Goal: Transaction & Acquisition: Purchase product/service

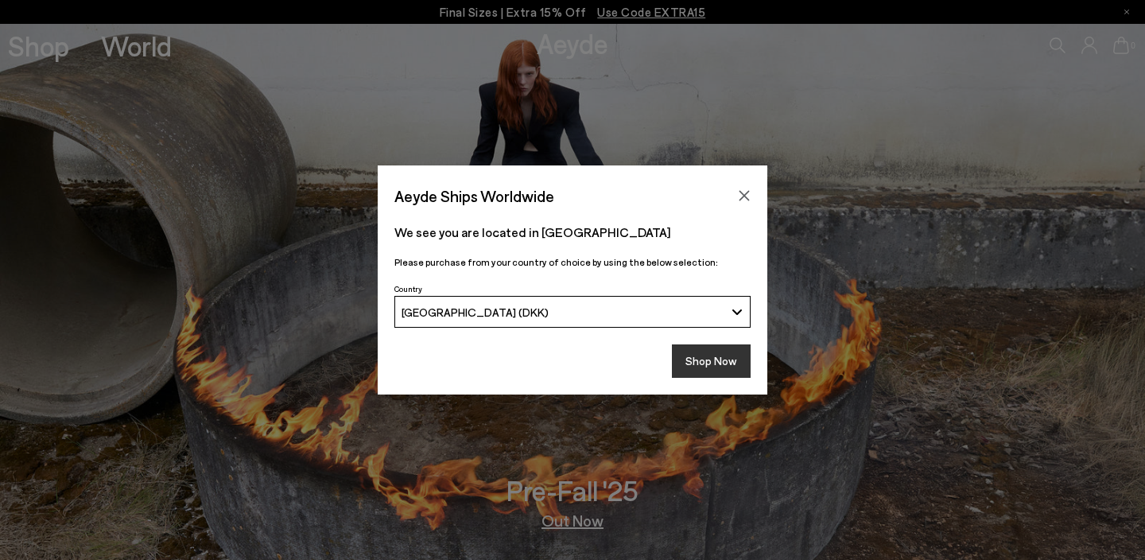
click at [719, 361] on button "Shop Now" at bounding box center [711, 360] width 79 height 33
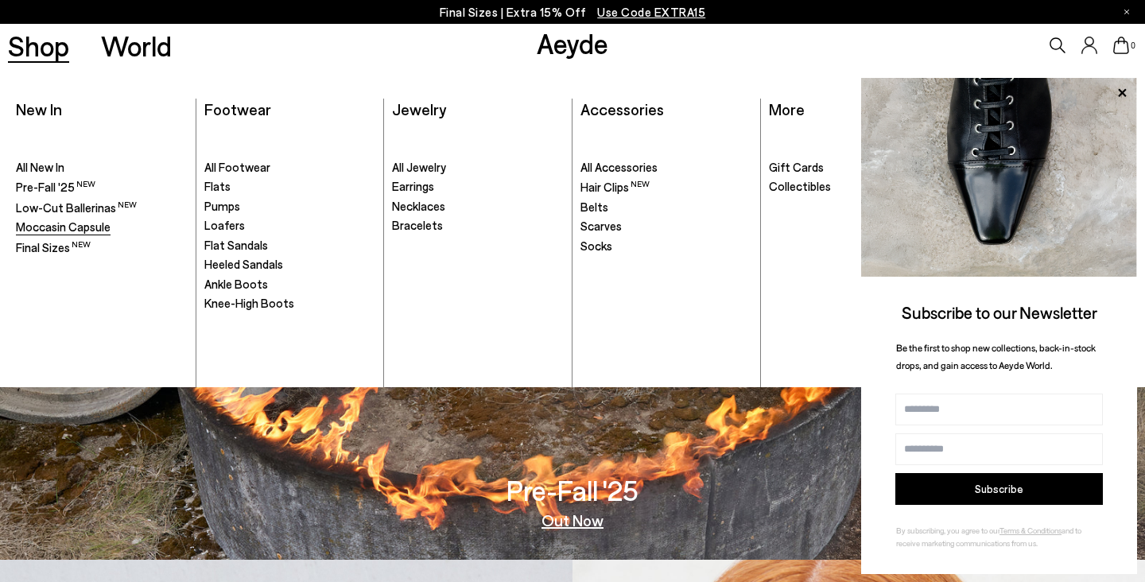
click at [56, 227] on span "Moccasin Capsule" at bounding box center [63, 226] width 95 height 14
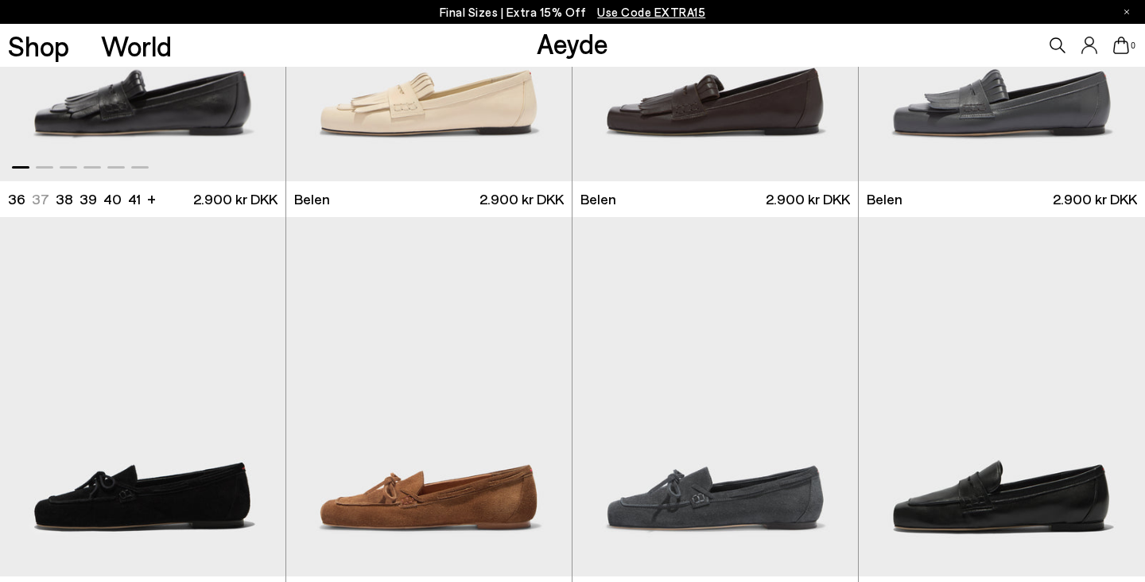
scroll to position [689, 0]
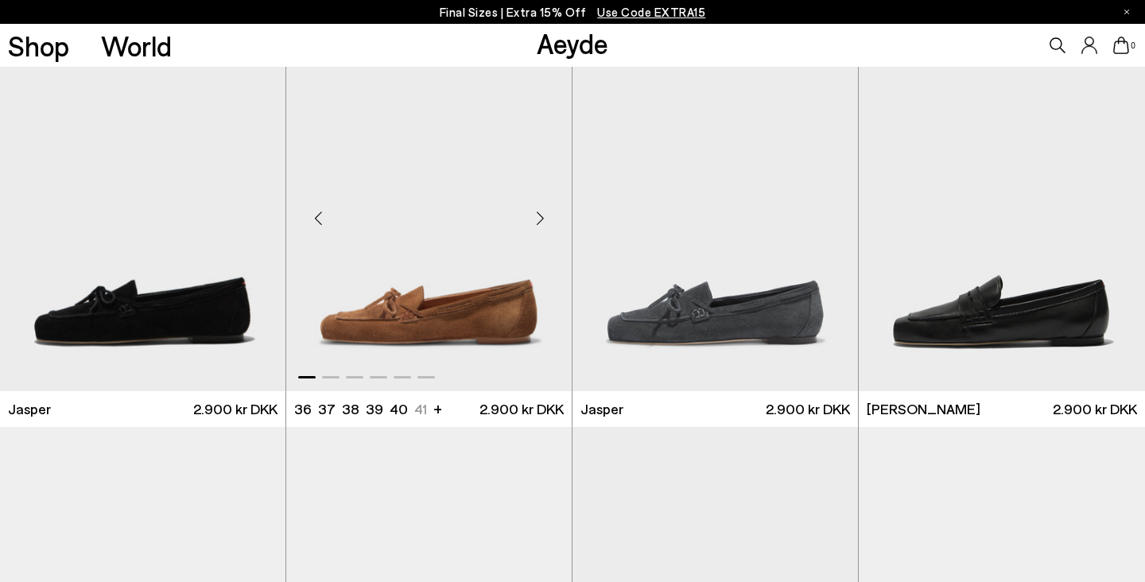
click at [538, 214] on div "Next slide" at bounding box center [540, 218] width 48 height 48
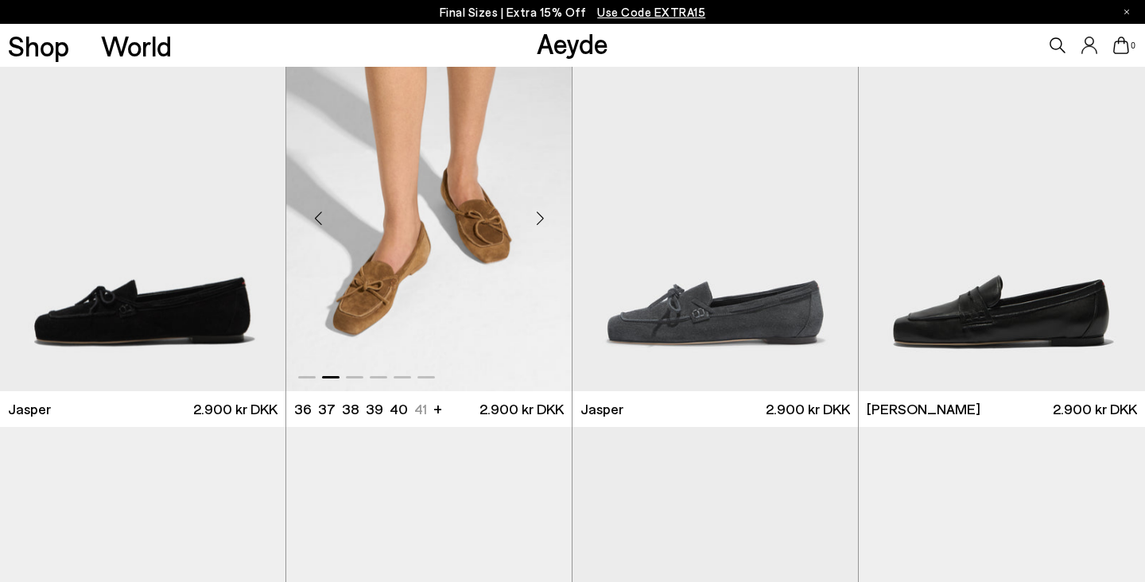
click at [538, 216] on div "Next slide" at bounding box center [540, 218] width 48 height 48
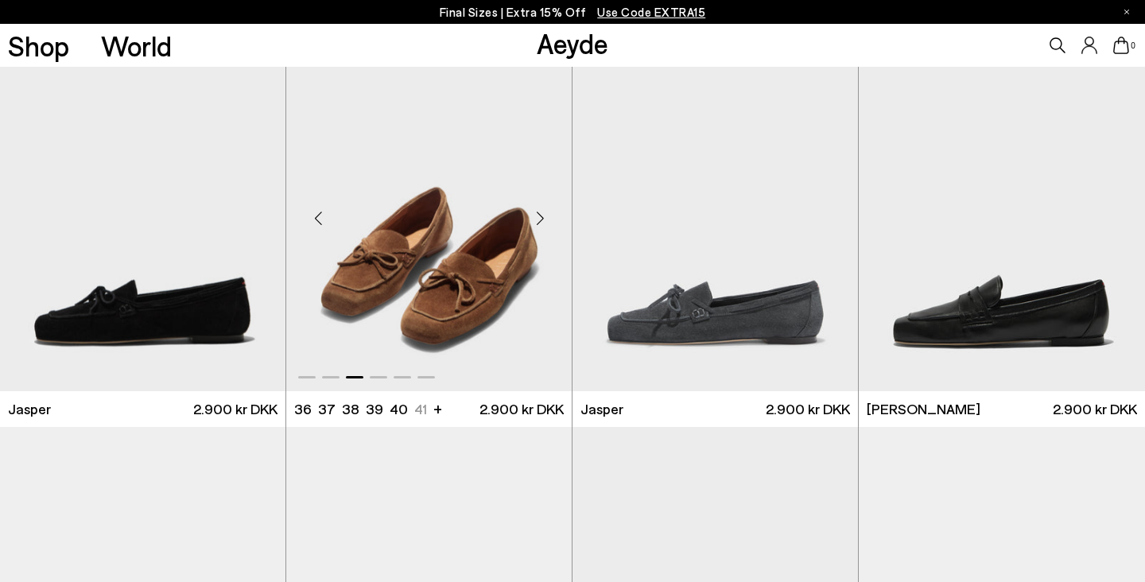
click at [538, 216] on div "Next slide" at bounding box center [540, 218] width 48 height 48
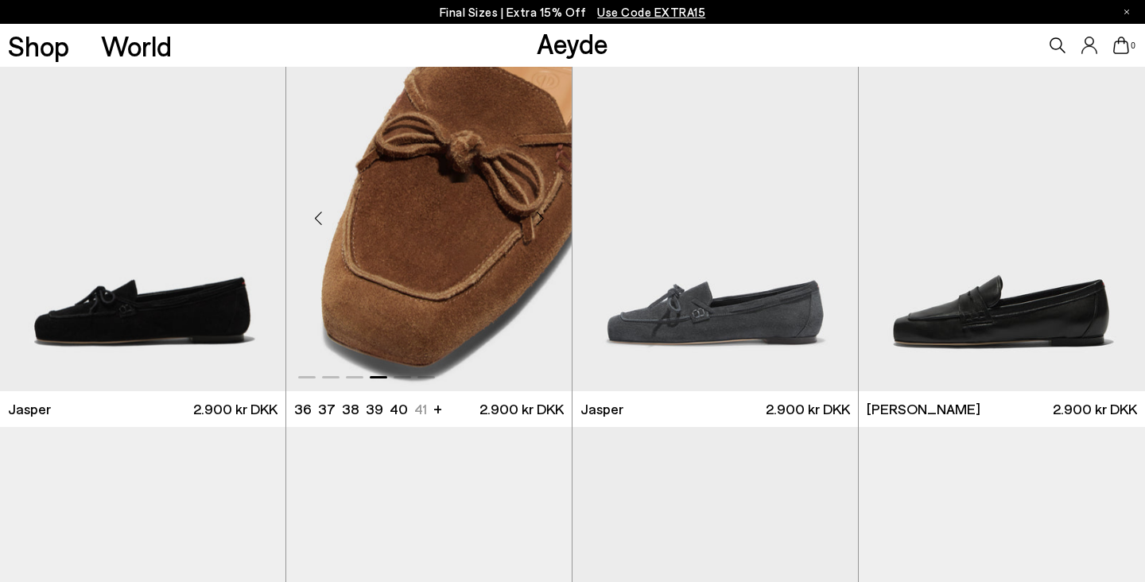
click at [538, 216] on div "Next slide" at bounding box center [540, 218] width 48 height 48
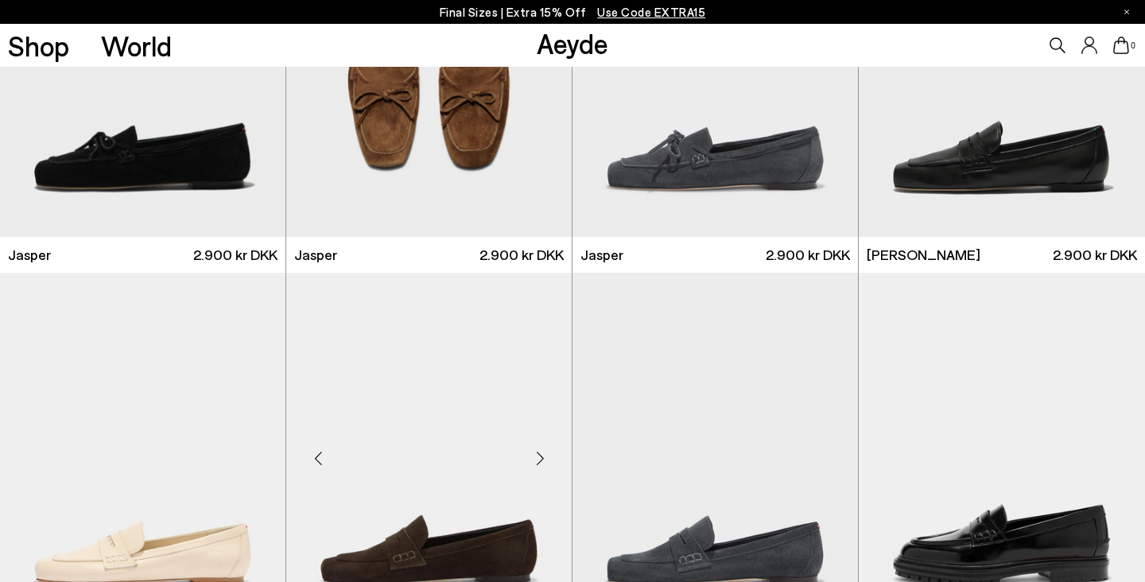
scroll to position [809, 0]
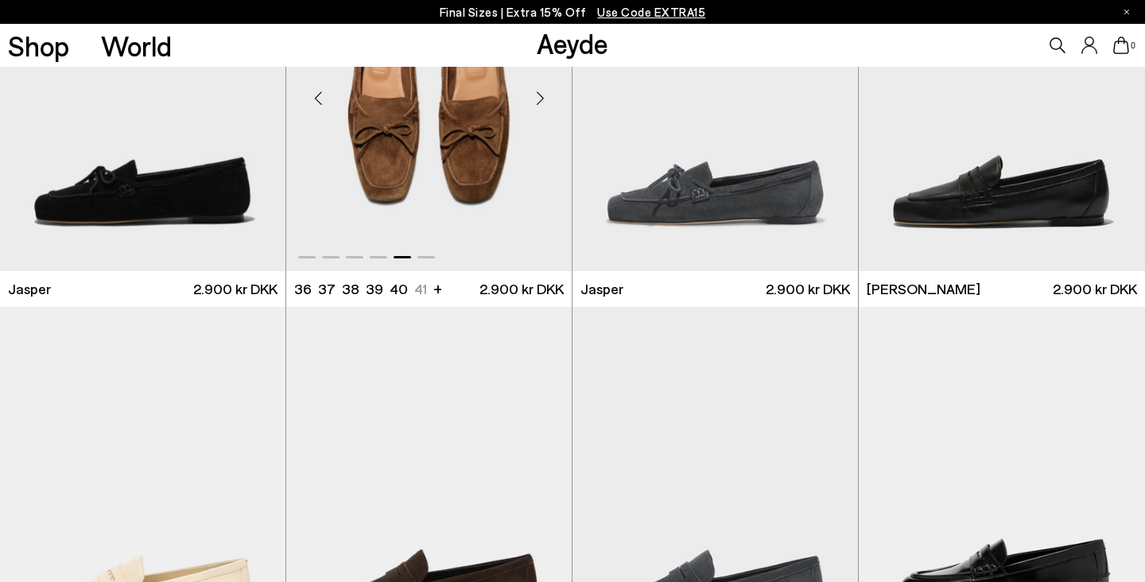
click at [528, 169] on img "5 / 6" at bounding box center [429, 91] width 286 height 359
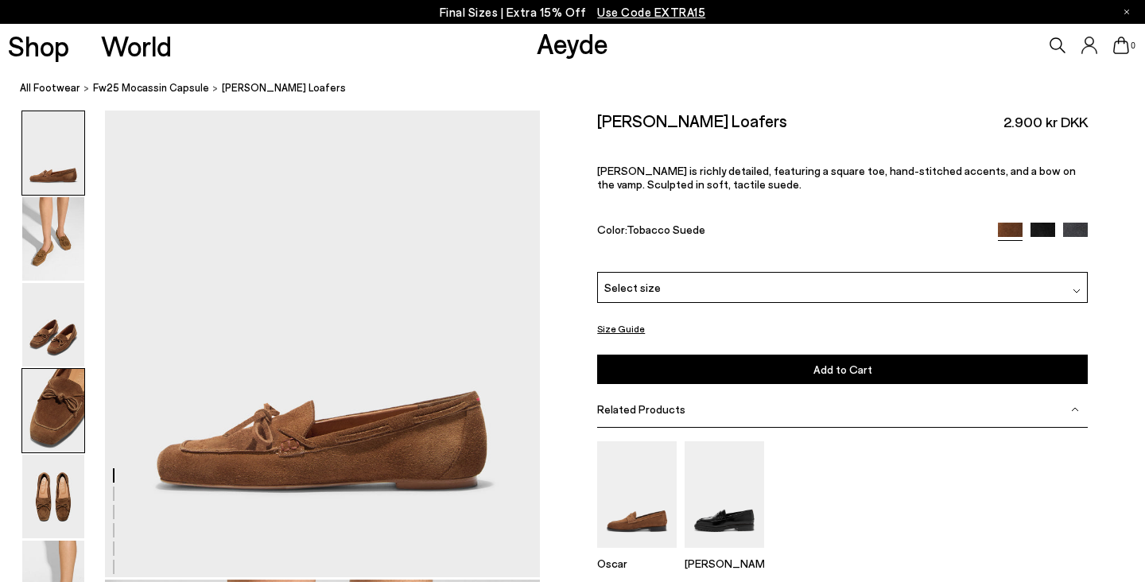
scroll to position [134, 1]
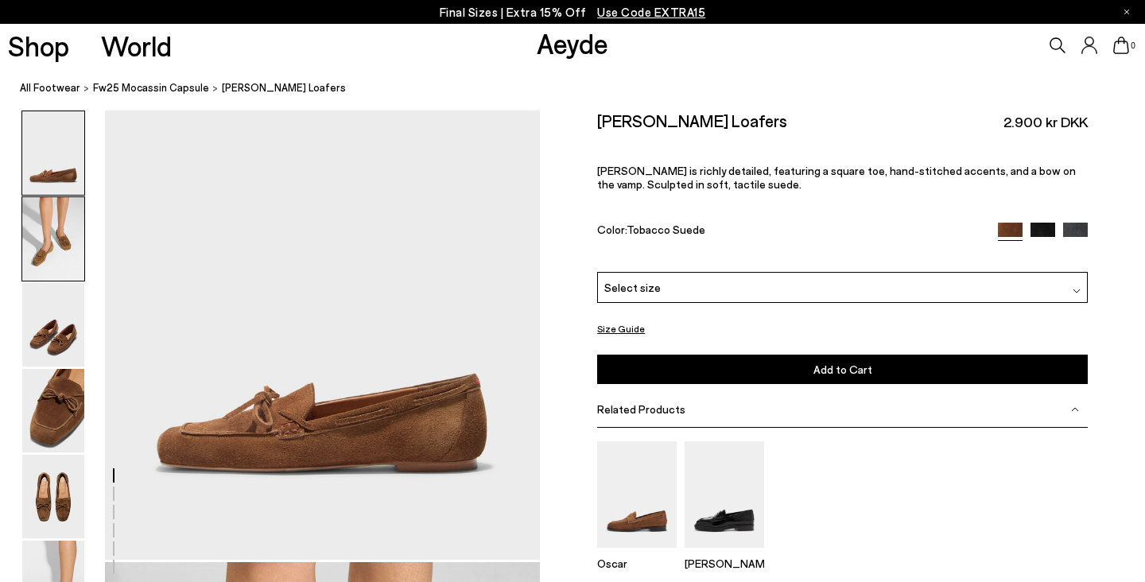
click at [40, 266] on img at bounding box center [53, 239] width 62 height 84
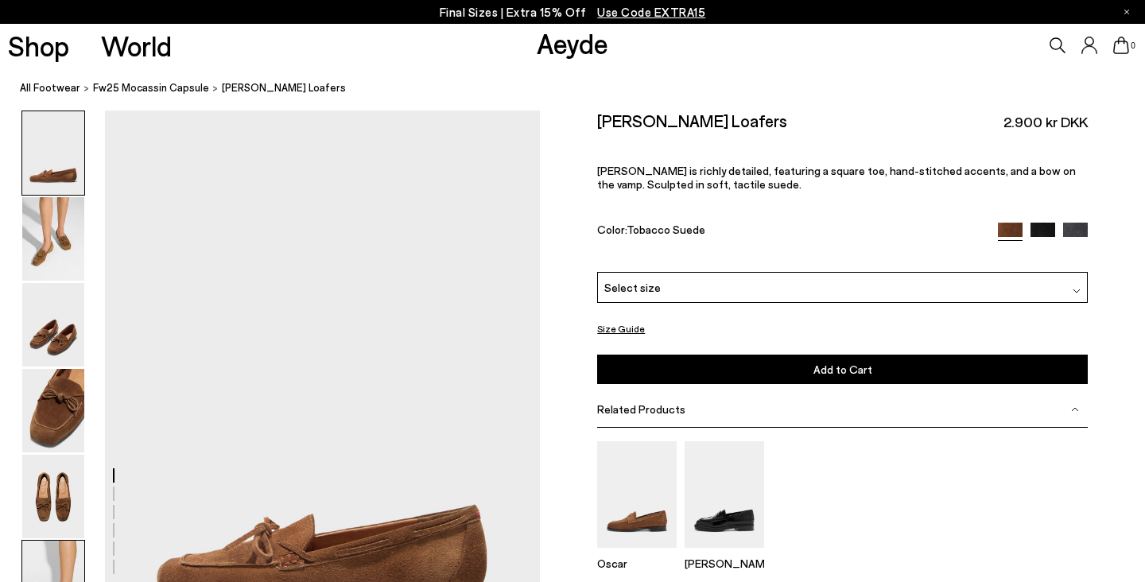
scroll to position [0, 0]
